Goal: Communication & Community: Answer question/provide support

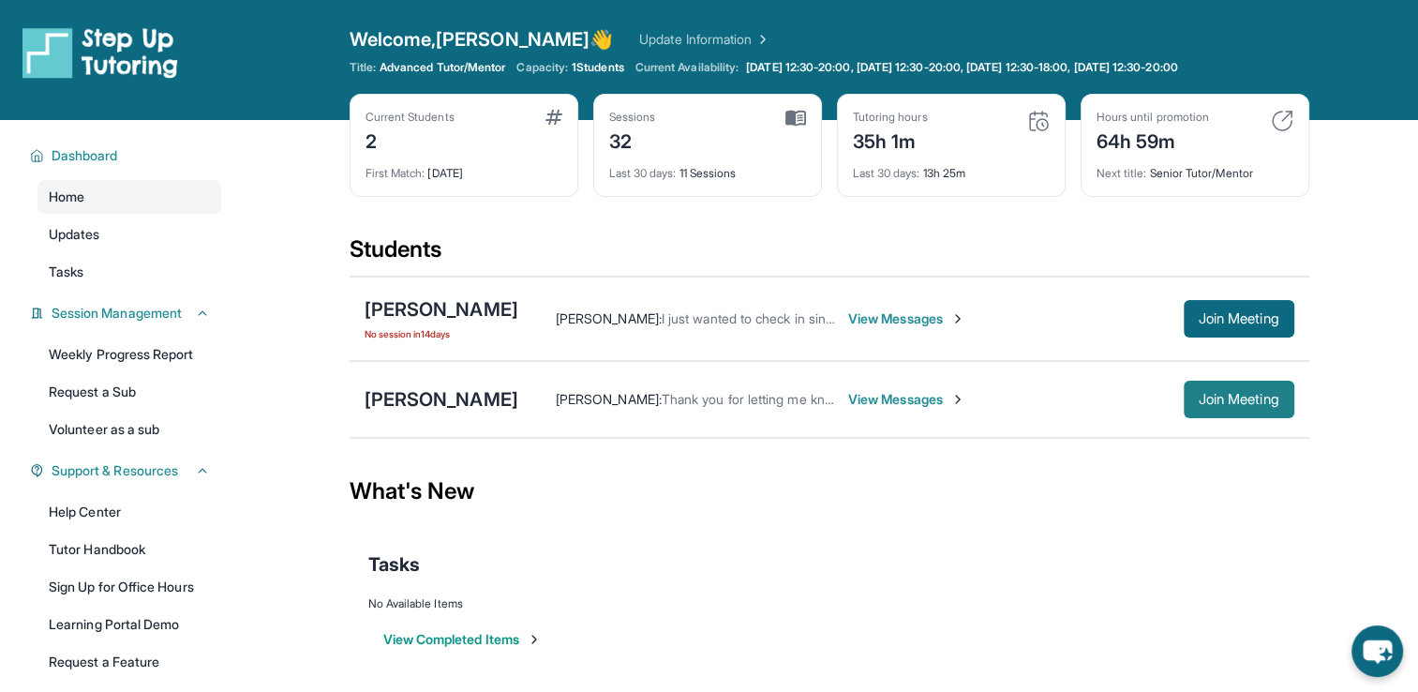
click at [1189, 396] on button "Join Meeting" at bounding box center [1239, 399] width 111 height 37
click at [1147, 69] on span "Monday 12:30-20:00, Tuesday 12:30-20:00, Wednesday 12:30-18:00, Thursday 12:30-…" at bounding box center [961, 67] width 431 height 15
click at [889, 311] on span "View Messages" at bounding box center [906, 318] width 117 height 19
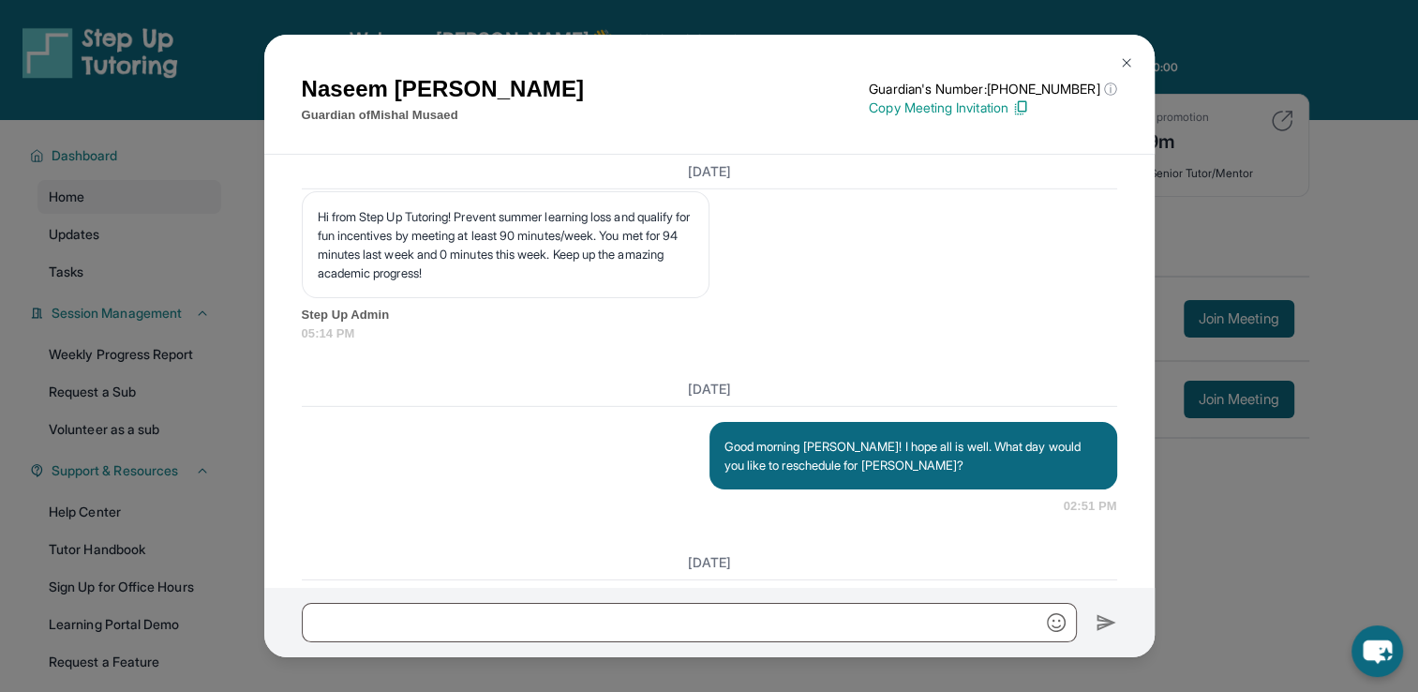
scroll to position [22073, 0]
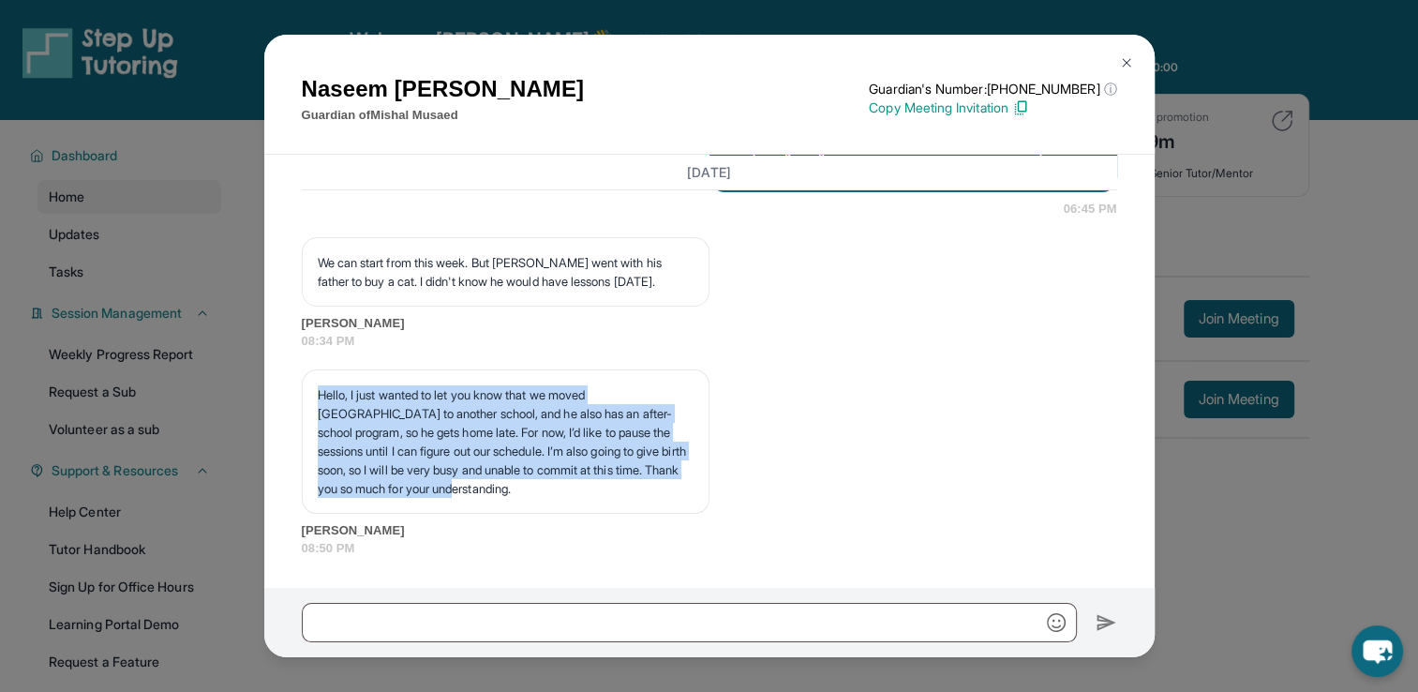
drag, startPoint x: 313, startPoint y: 396, endPoint x: 578, endPoint y: 489, distance: 281.4
click at [578, 489] on div "Hello, I just wanted to let you know that we moved [GEOGRAPHIC_DATA] to another…" at bounding box center [506, 441] width 408 height 144
copy p "Hello, I just wanted to let you know that we moved [GEOGRAPHIC_DATA] to another…"
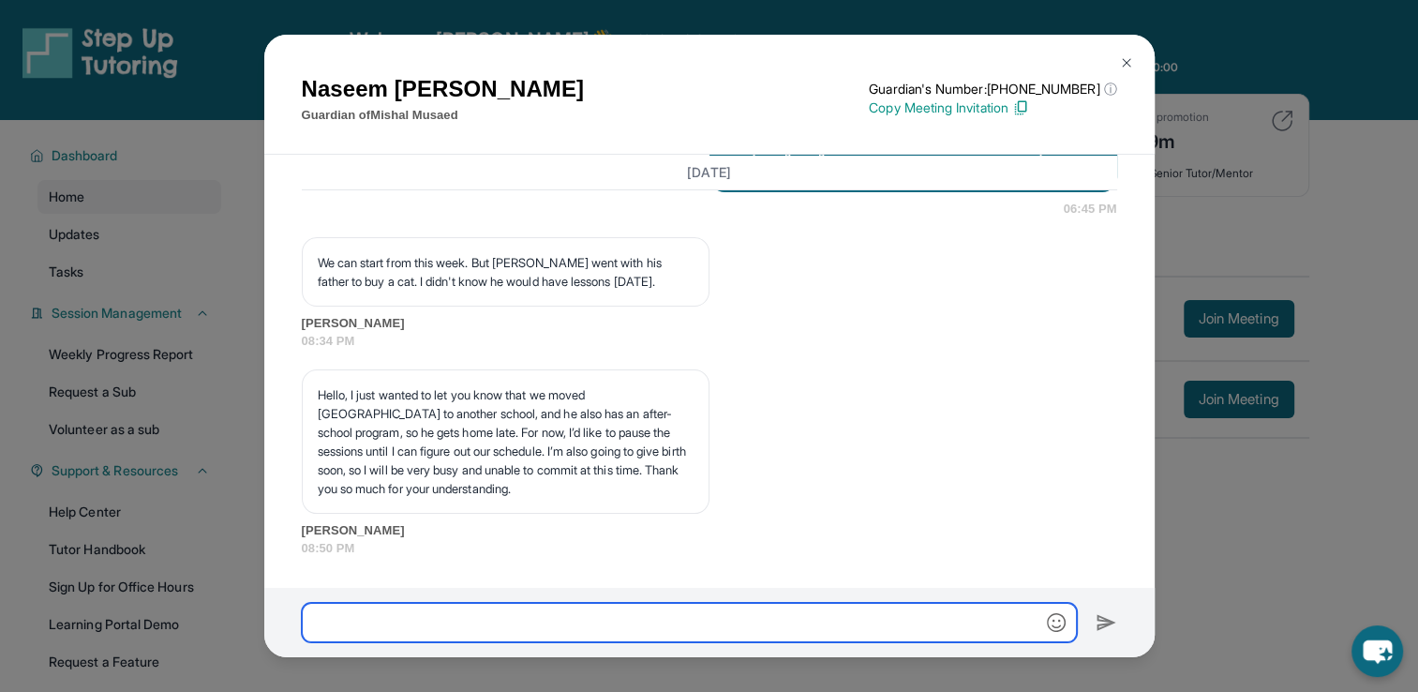
click at [530, 629] on input "text" at bounding box center [689, 622] width 775 height 39
paste input "**********"
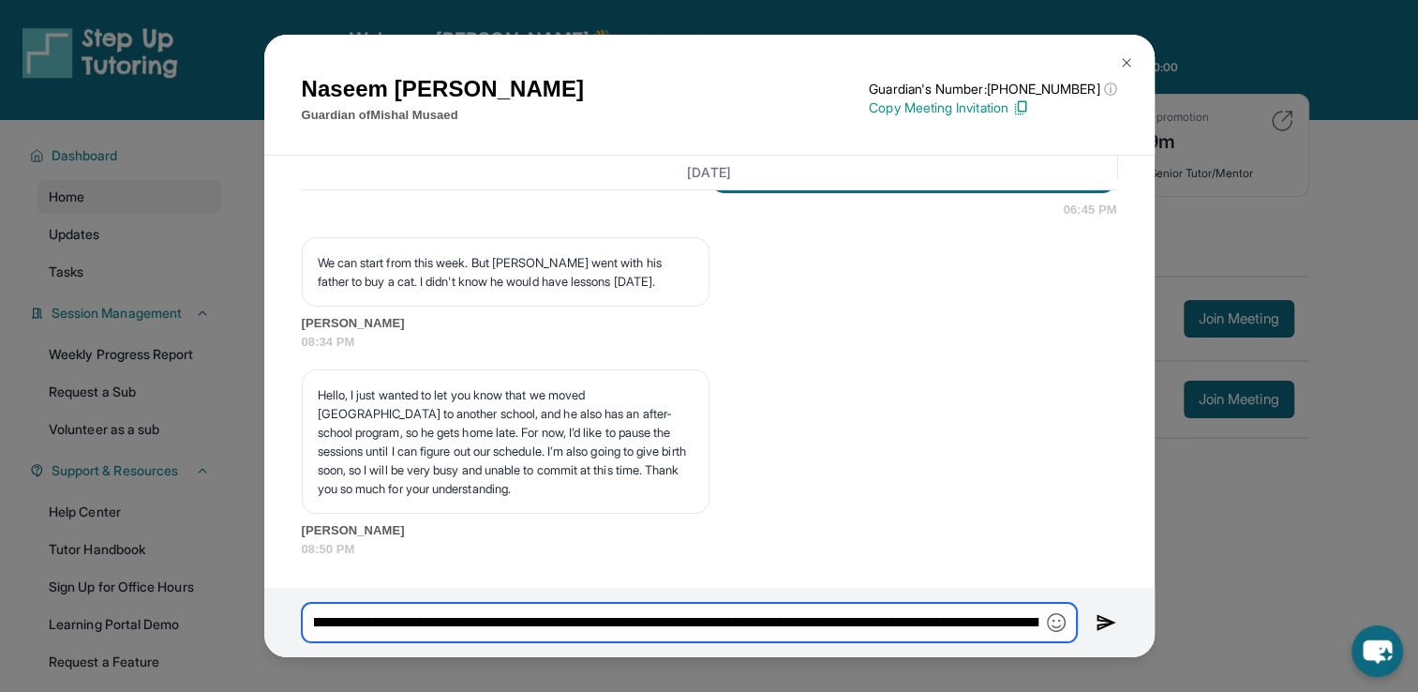
scroll to position [0, 0]
type input "**********"
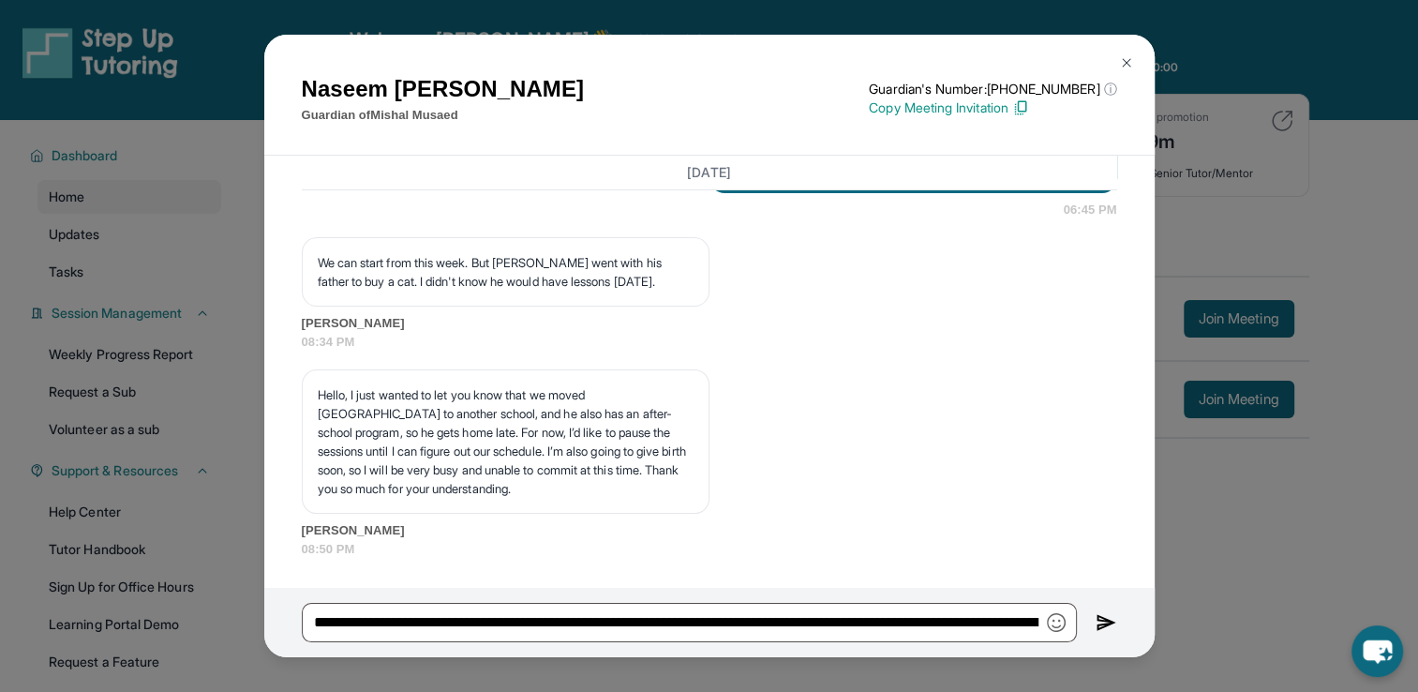
click at [1103, 619] on img at bounding box center [1107, 622] width 22 height 22
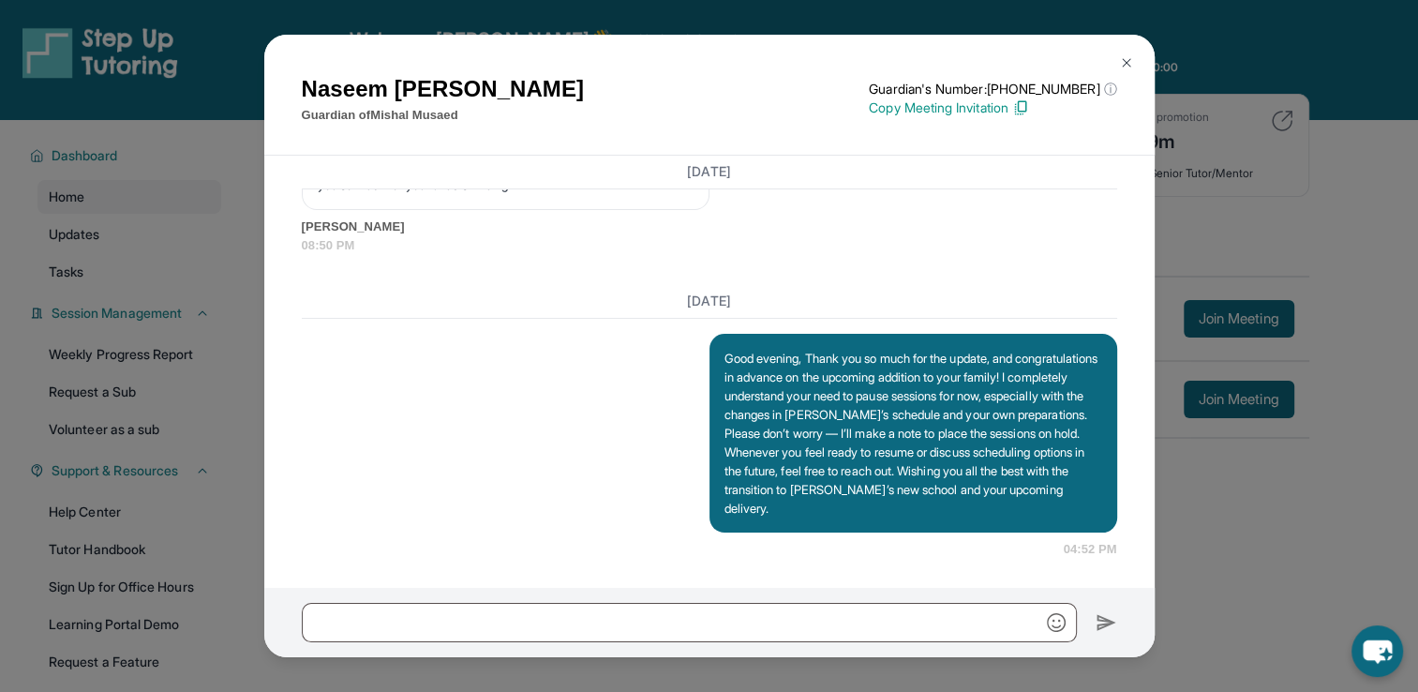
scroll to position [22378, 0]
click at [1125, 63] on img at bounding box center [1126, 62] width 15 height 15
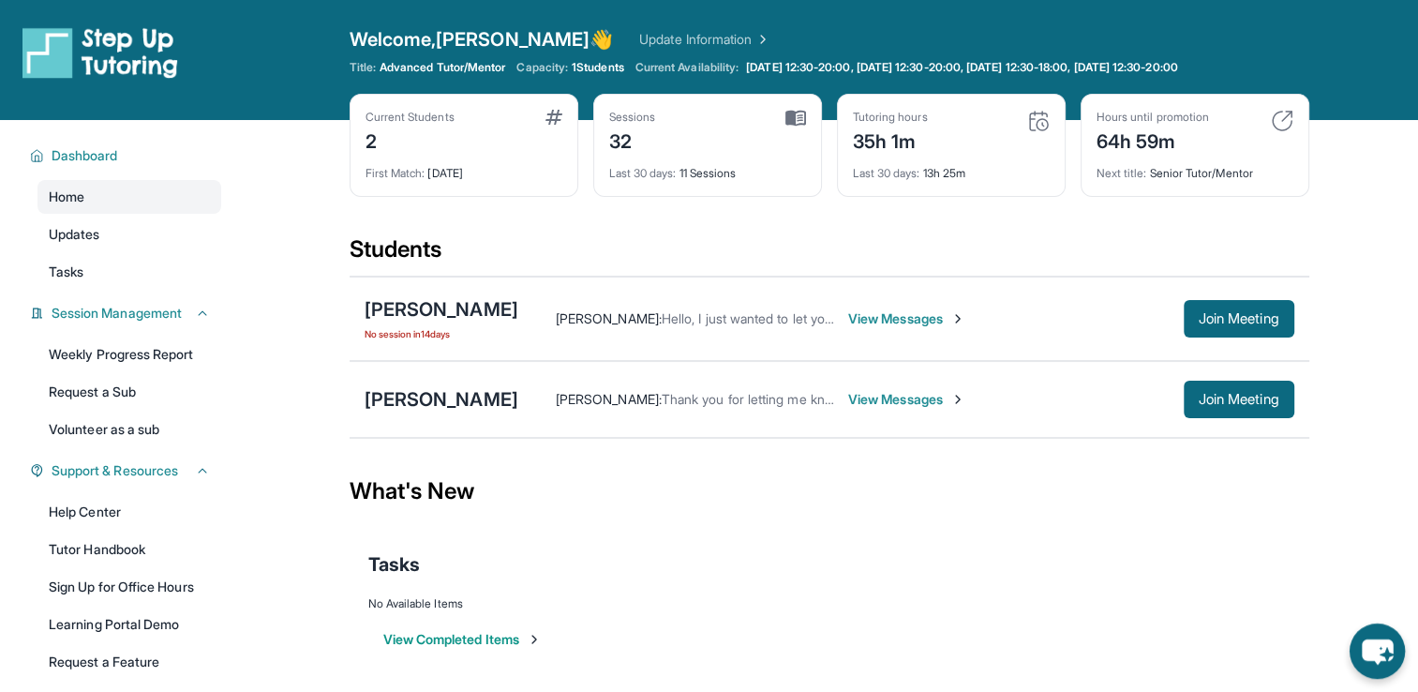
click at [1385, 643] on icon "chat-button" at bounding box center [1377, 651] width 31 height 25
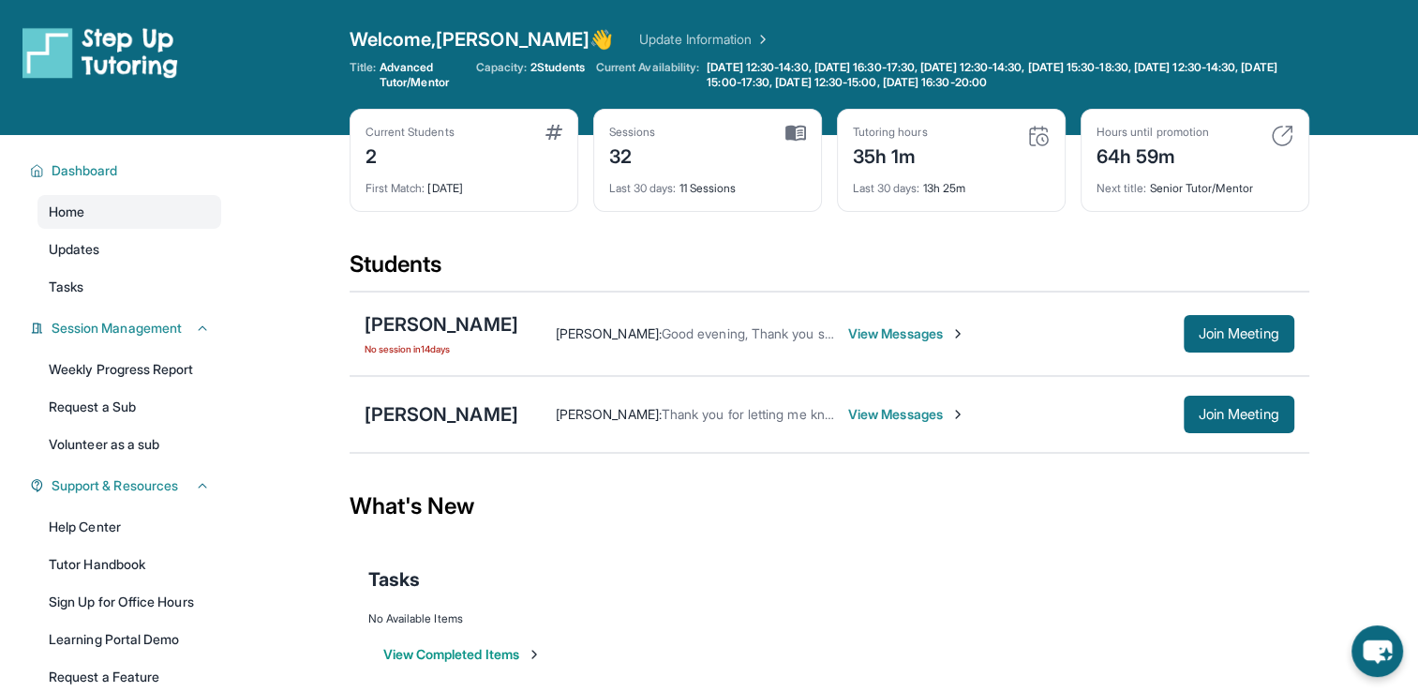
click at [916, 333] on span "View Messages" at bounding box center [906, 333] width 117 height 19
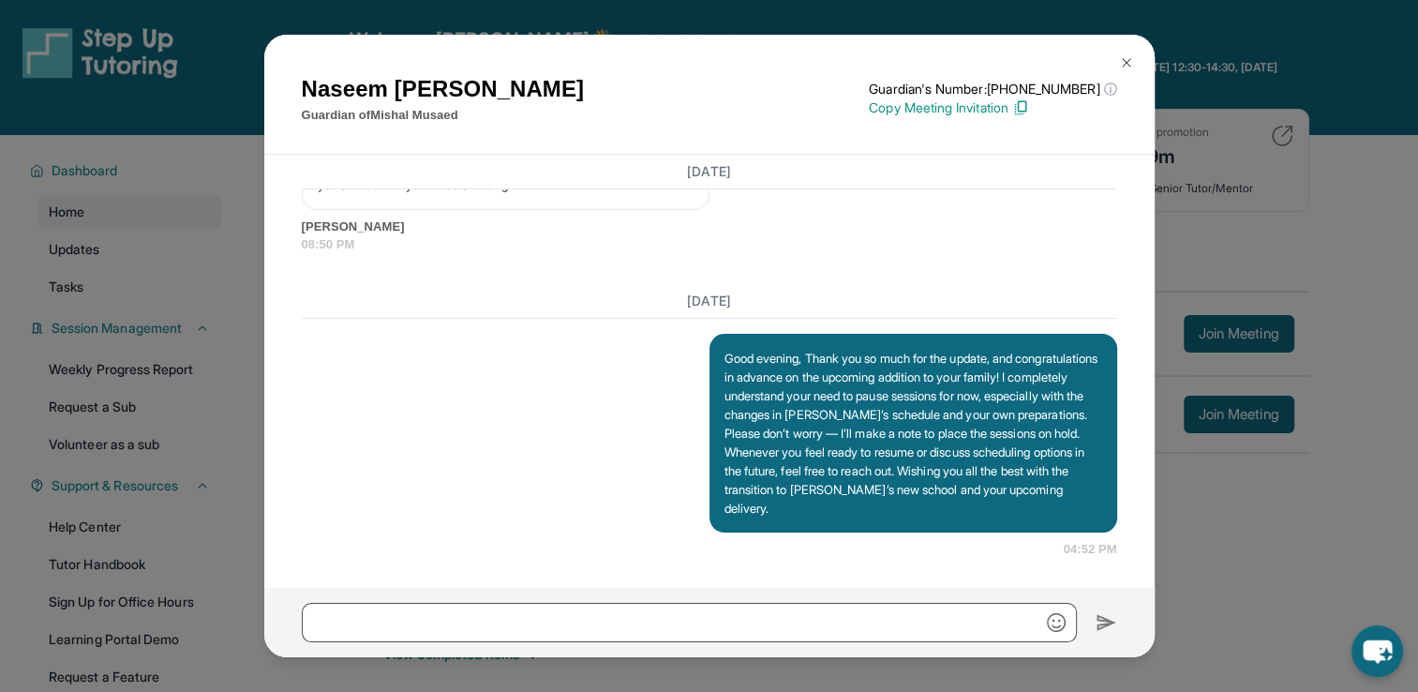
scroll to position [22059, 0]
click at [1132, 66] on img at bounding box center [1126, 62] width 15 height 15
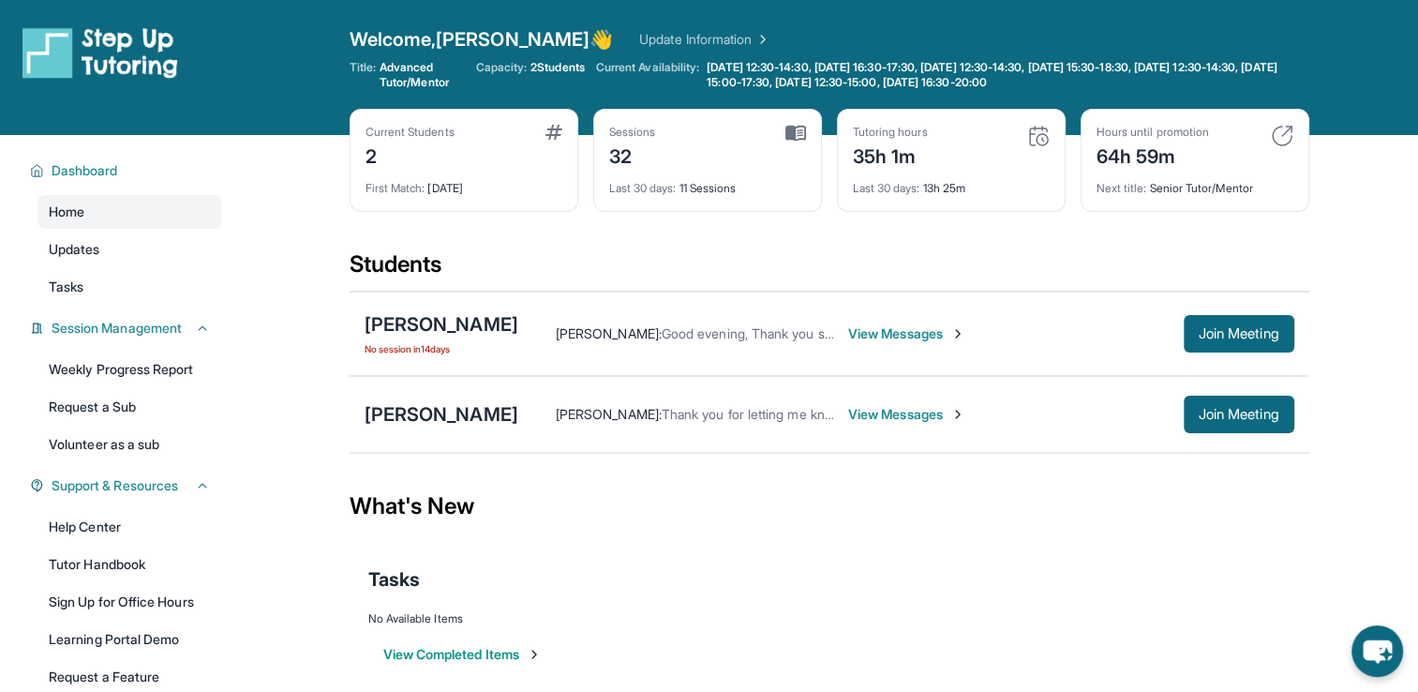
drag, startPoint x: 825, startPoint y: 413, endPoint x: 621, endPoint y: 492, distance: 218.1
click at [621, 492] on div "What's New" at bounding box center [830, 506] width 960 height 82
click at [654, 38] on link "Update Information" at bounding box center [704, 39] width 131 height 19
click at [145, 437] on link "Volunteer as a sub" at bounding box center [129, 444] width 184 height 34
